Goal: Task Accomplishment & Management: Manage account settings

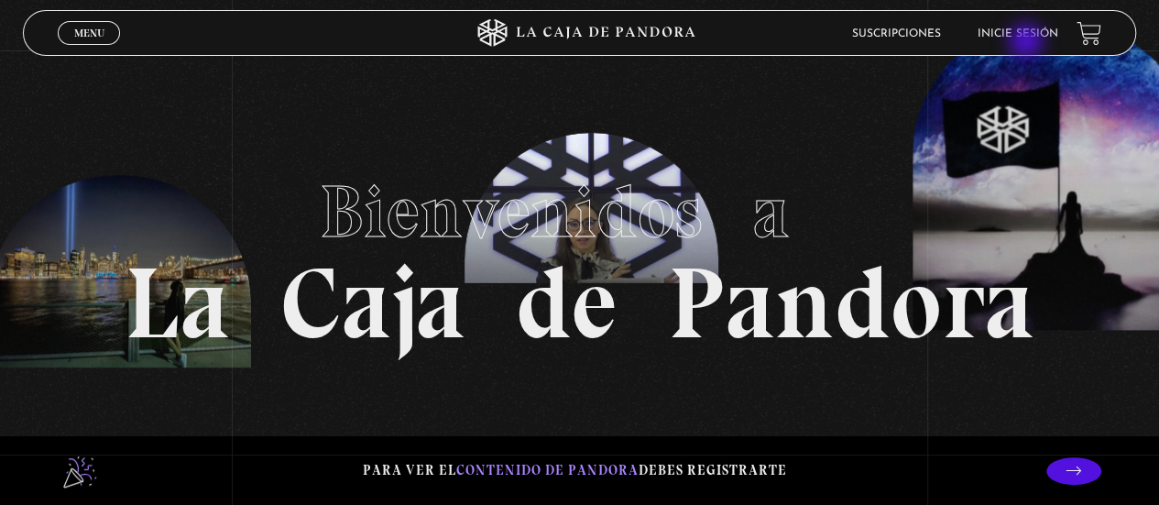
click at [1028, 43] on li "Inicie sesión" at bounding box center [1018, 33] width 81 height 28
click at [1026, 32] on link "Inicie sesión" at bounding box center [1018, 33] width 81 height 11
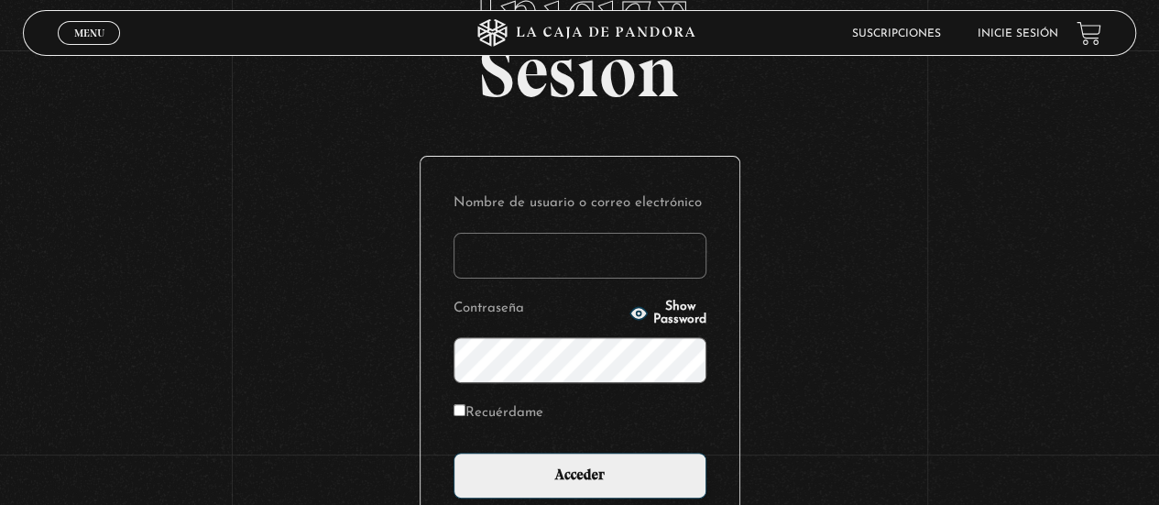
scroll to position [137, 0]
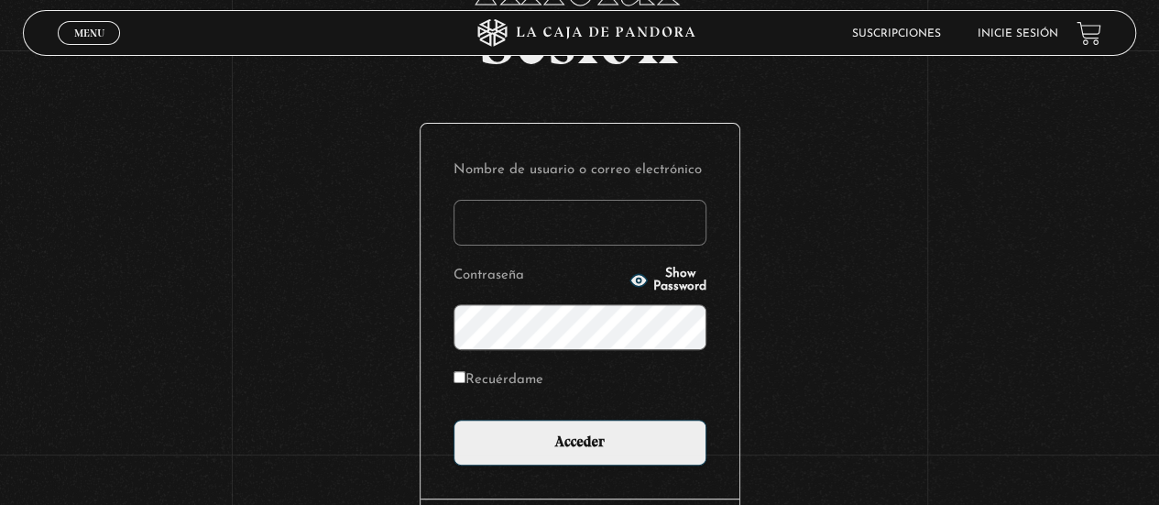
type input "margaritachavesj@yahoo.com"
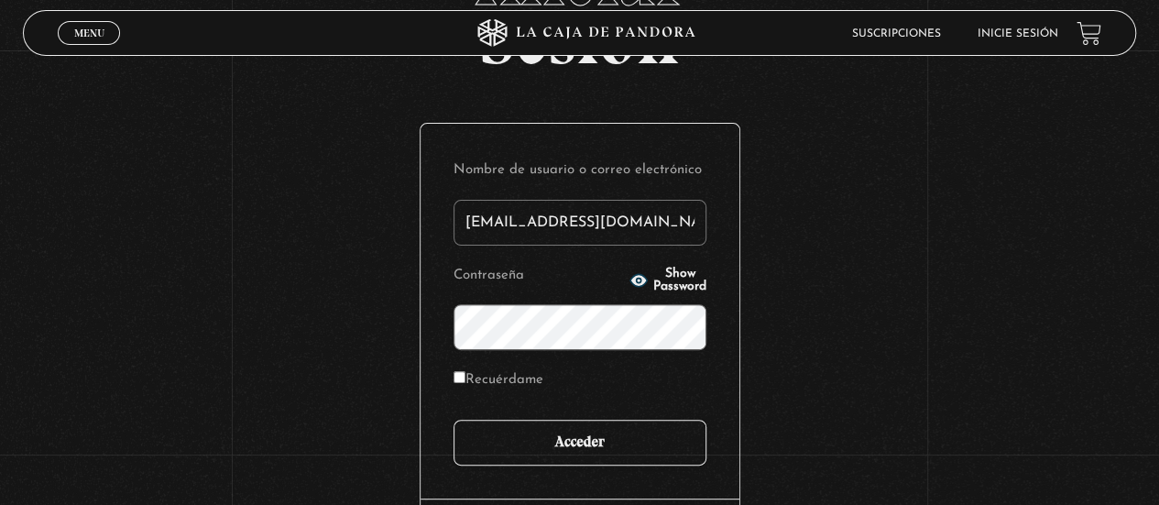
click at [619, 429] on input "Acceder" at bounding box center [580, 443] width 253 height 46
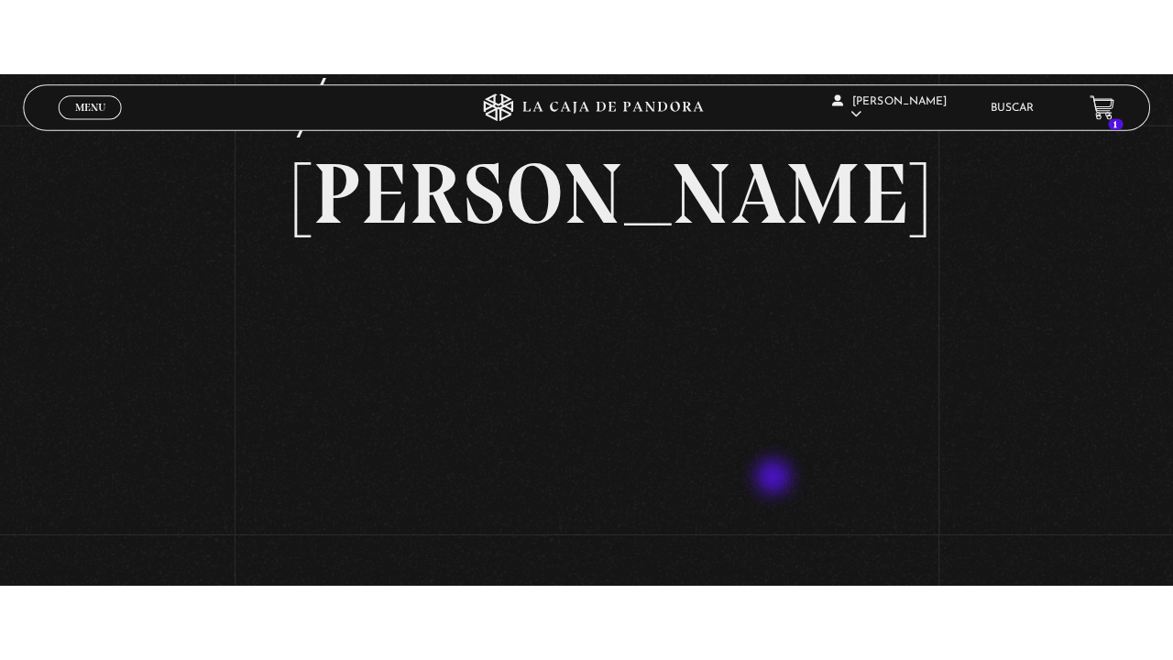
scroll to position [226, 0]
